Goal: Obtain resource: Obtain resource

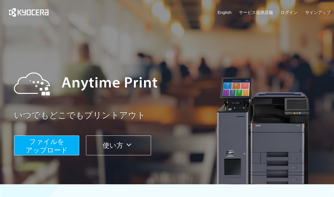
click at [65, 149] on span "ファイルを ​​アップロード" at bounding box center [47, 146] width 42 height 16
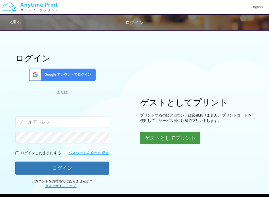
click at [165, 135] on button "ゲストとしてプリント" at bounding box center [170, 138] width 60 height 12
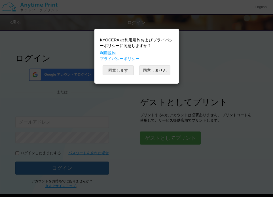
click at [126, 71] on button "同意します" at bounding box center [118, 70] width 31 height 10
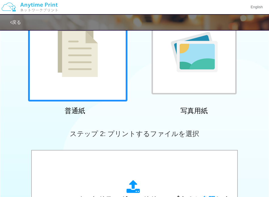
scroll to position [48, 0]
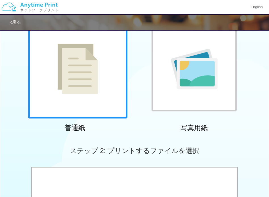
click at [94, 99] on div at bounding box center [77, 68] width 99 height 99
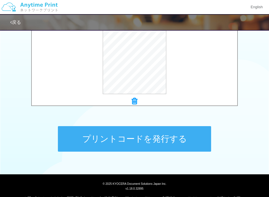
scroll to position [222, 0]
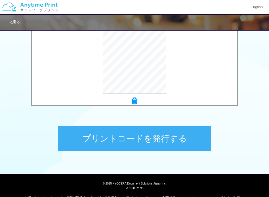
click at [134, 139] on button "プリントコードを発行する" at bounding box center [134, 138] width 153 height 25
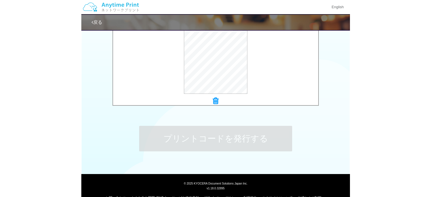
scroll to position [0, 0]
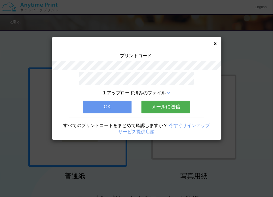
click at [159, 103] on button "メールに送信" at bounding box center [165, 107] width 49 height 12
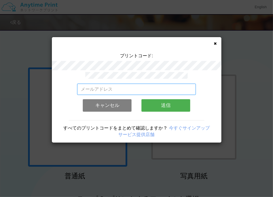
click at [144, 89] on input "email" at bounding box center [136, 89] width 119 height 11
type input "[EMAIL_ADDRESS][PERSON_NAME][DOMAIN_NAME]"
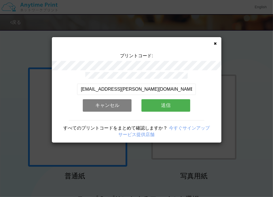
click at [182, 103] on button "送信" at bounding box center [165, 105] width 49 height 12
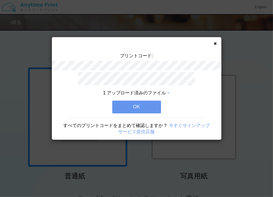
click at [145, 107] on button "OK" at bounding box center [136, 107] width 49 height 12
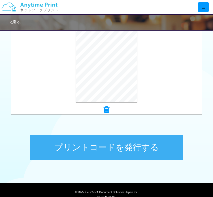
scroll to position [213, 0]
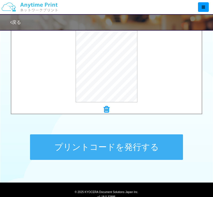
click at [87, 147] on button "プリントコードを発行する" at bounding box center [106, 146] width 153 height 25
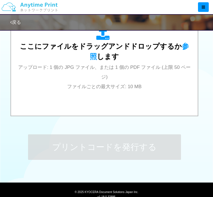
scroll to position [0, 0]
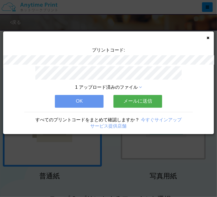
click at [149, 103] on button "メールに送信" at bounding box center [138, 101] width 49 height 12
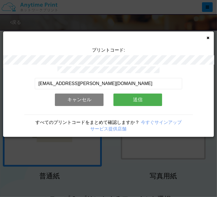
click at [132, 100] on button "送信" at bounding box center [138, 99] width 49 height 12
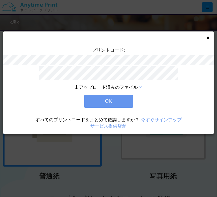
click at [116, 95] on button "OK" at bounding box center [108, 101] width 49 height 12
